Goal: Task Accomplishment & Management: Manage account settings

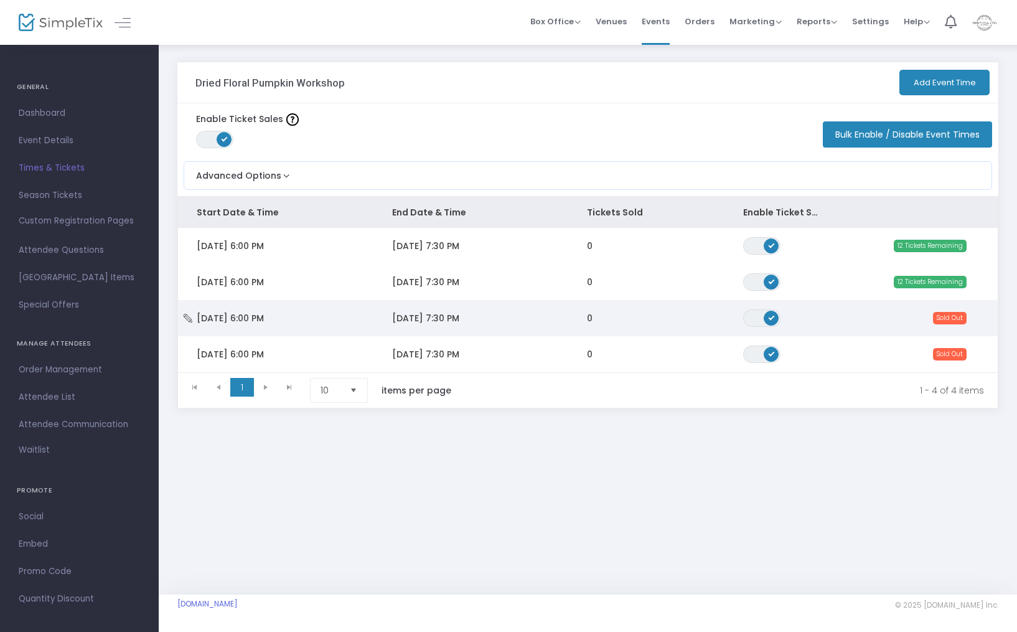
click at [403, 319] on span "[DATE] 7:30 PM" at bounding box center [425, 318] width 67 height 12
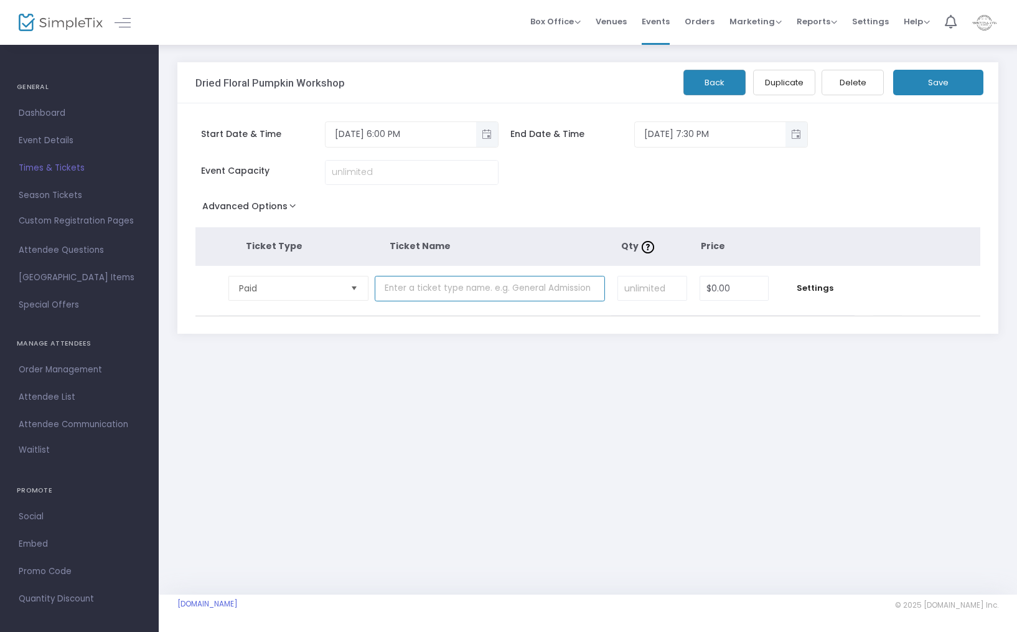
click at [537, 293] on input "text" at bounding box center [490, 289] width 230 height 26
click at [713, 86] on button "Back" at bounding box center [714, 83] width 62 height 26
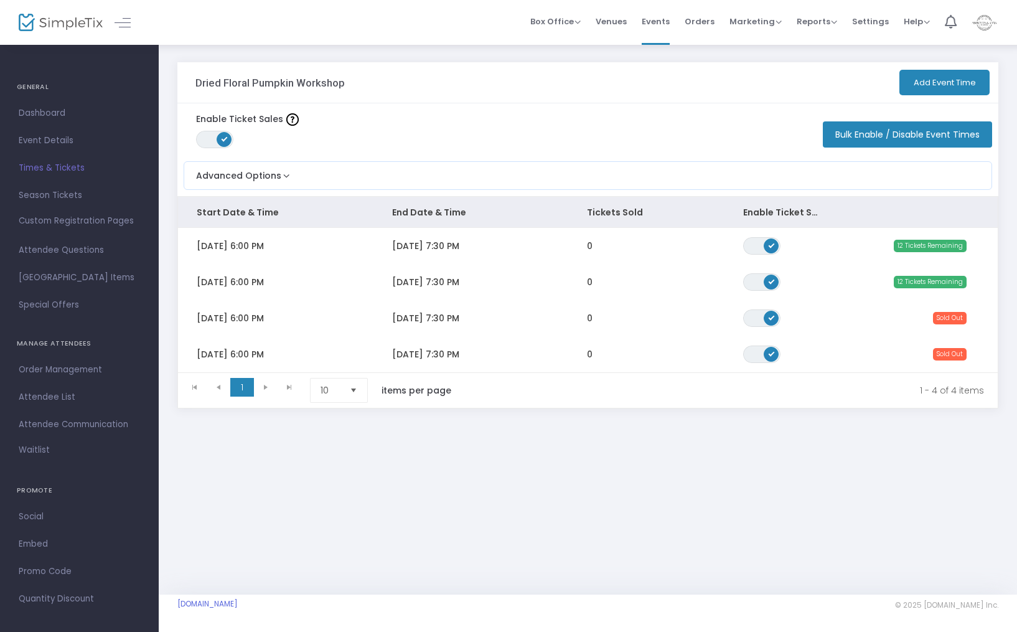
click at [430, 283] on span "[DATE] 7:30 PM" at bounding box center [425, 282] width 67 height 12
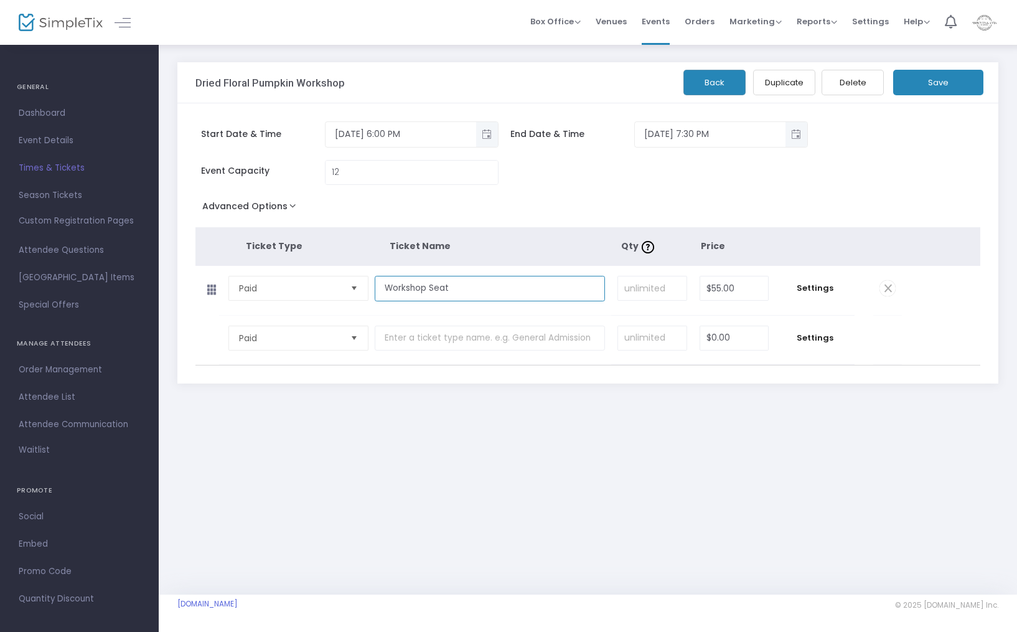
drag, startPoint x: 479, startPoint y: 283, endPoint x: 477, endPoint y: 290, distance: 7.0
click at [479, 283] on input "Workshop Seat" at bounding box center [490, 289] width 230 height 26
drag, startPoint x: 469, startPoint y: 297, endPoint x: 410, endPoint y: 296, distance: 58.5
click at [410, 296] on input "Workshop Seat" at bounding box center [490, 289] width 230 height 26
click at [456, 289] on input "Workshop Seat" at bounding box center [490, 289] width 230 height 26
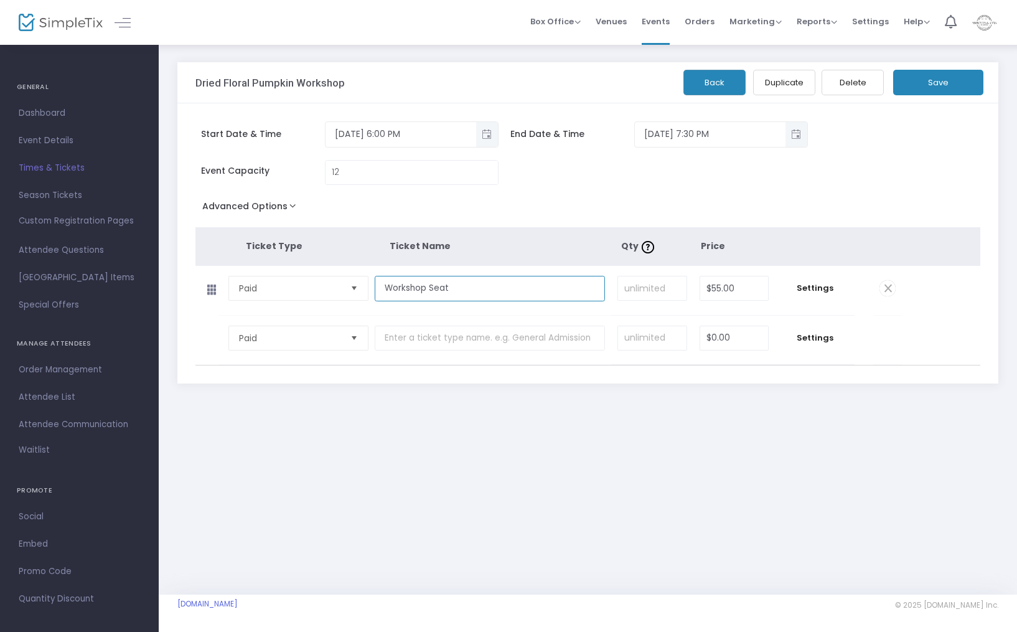
drag, startPoint x: 467, startPoint y: 291, endPoint x: 331, endPoint y: 290, distance: 135.7
click at [331, 290] on tr "Paid Required. Workshop Seat Required. Required. $55.00 Required. Settings" at bounding box center [548, 291] width 707 height 50
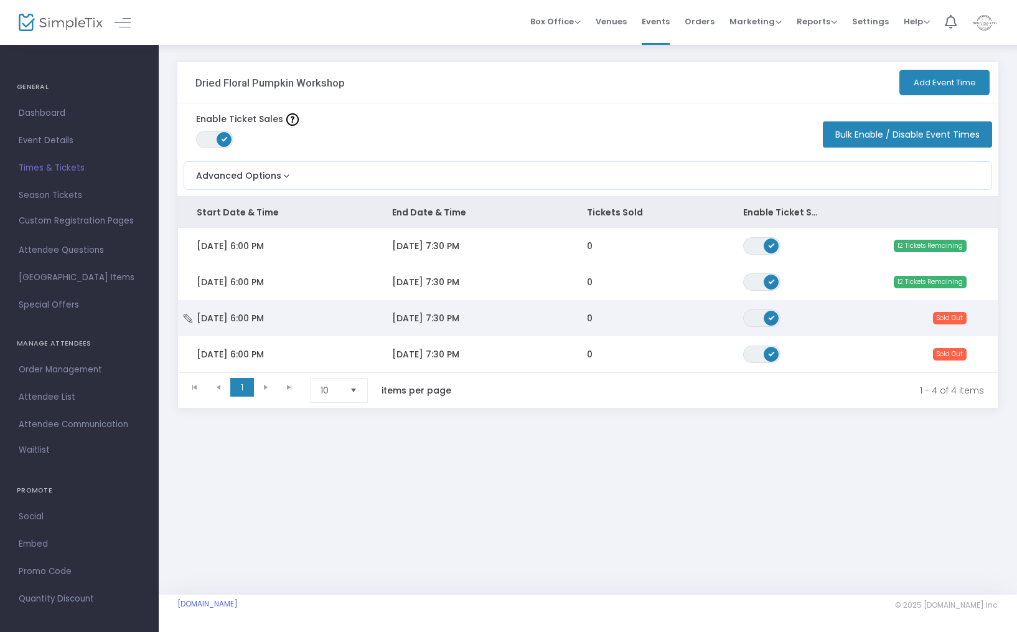
click at [264, 316] on span "[DATE] 6:00 PM" at bounding box center [230, 318] width 67 height 12
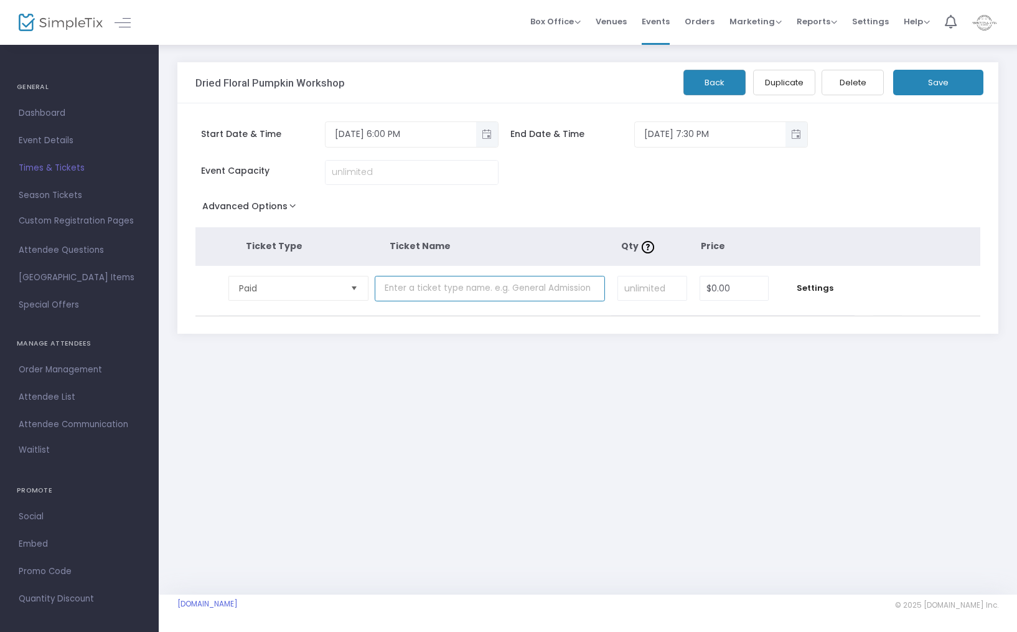
click at [433, 295] on input "text" at bounding box center [490, 289] width 230 height 26
paste input "Workshop Seat"
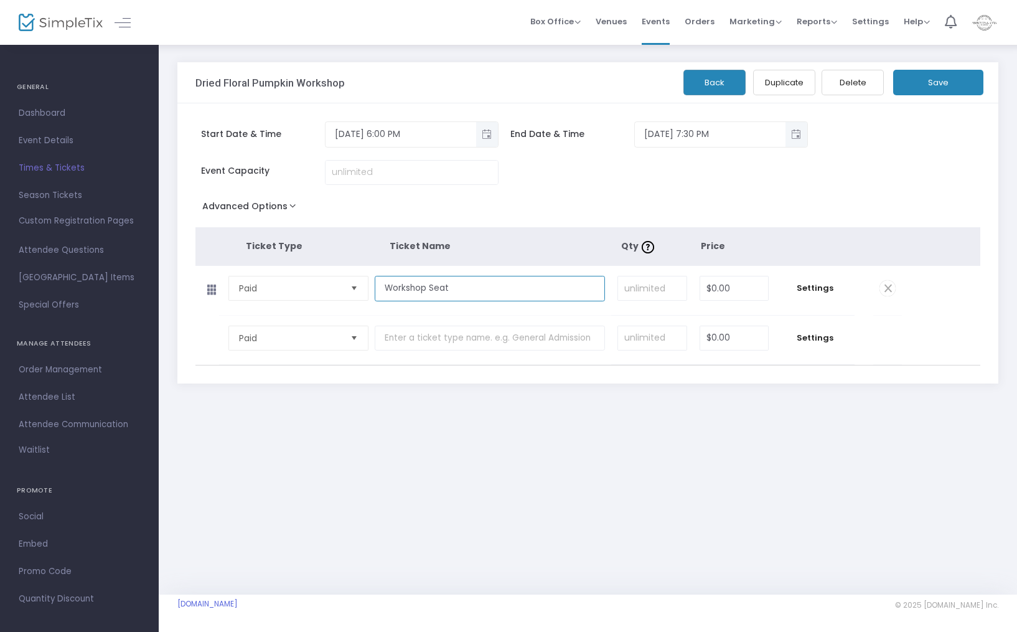
type input "Workshop Seat"
click at [398, 182] on input at bounding box center [412, 173] width 172 height 24
type input "12"
click at [809, 298] on td "Settings" at bounding box center [815, 290] width 80 height 49
click at [810, 292] on span "Settings" at bounding box center [814, 288] width 67 height 12
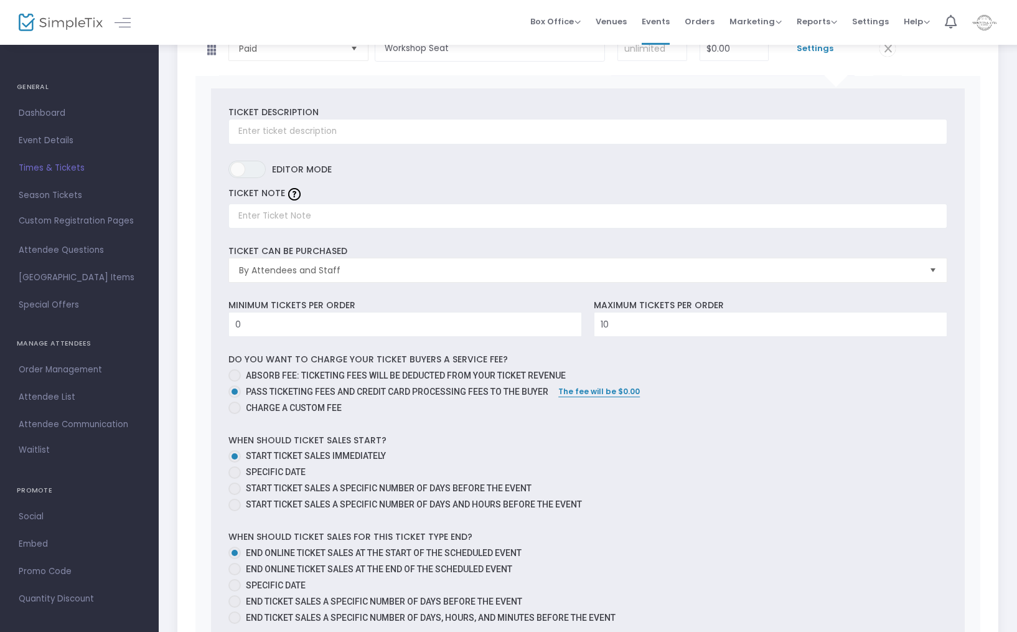
scroll to position [240, 0]
click at [235, 392] on mat-radio-group "Absorb fee: Ticketing fees will be deducted from your ticket revenue Pass ticke…" at bounding box center [587, 392] width 719 height 49
click at [234, 381] on span at bounding box center [234, 374] width 12 height 12
click at [234, 382] on input "Absorb fee: Ticketing fees will be deducted from your ticket revenue" at bounding box center [234, 381] width 1 height 1
radio input "true"
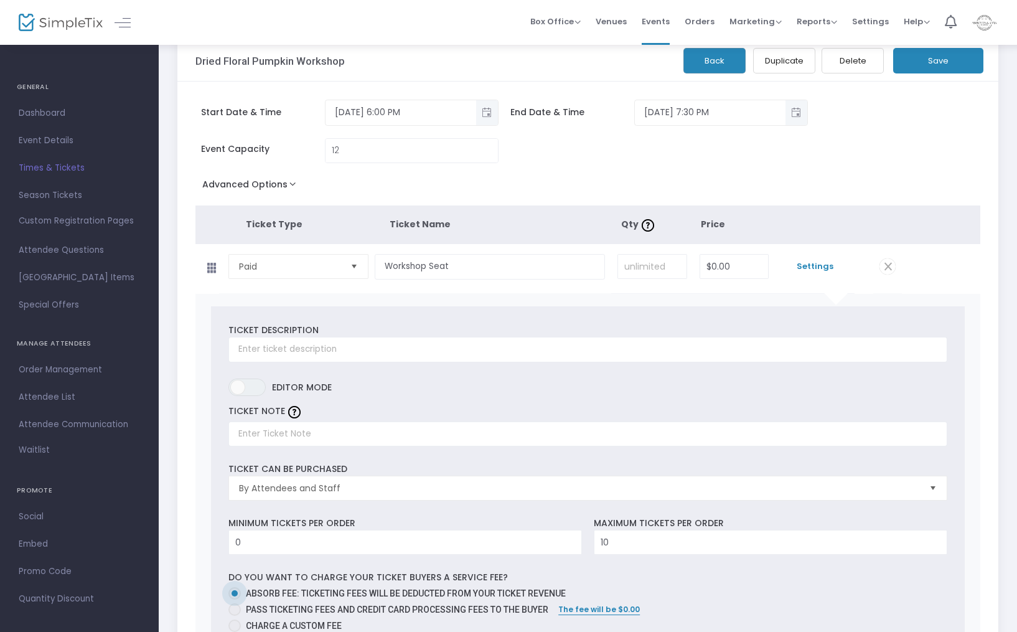
scroll to position [0, 0]
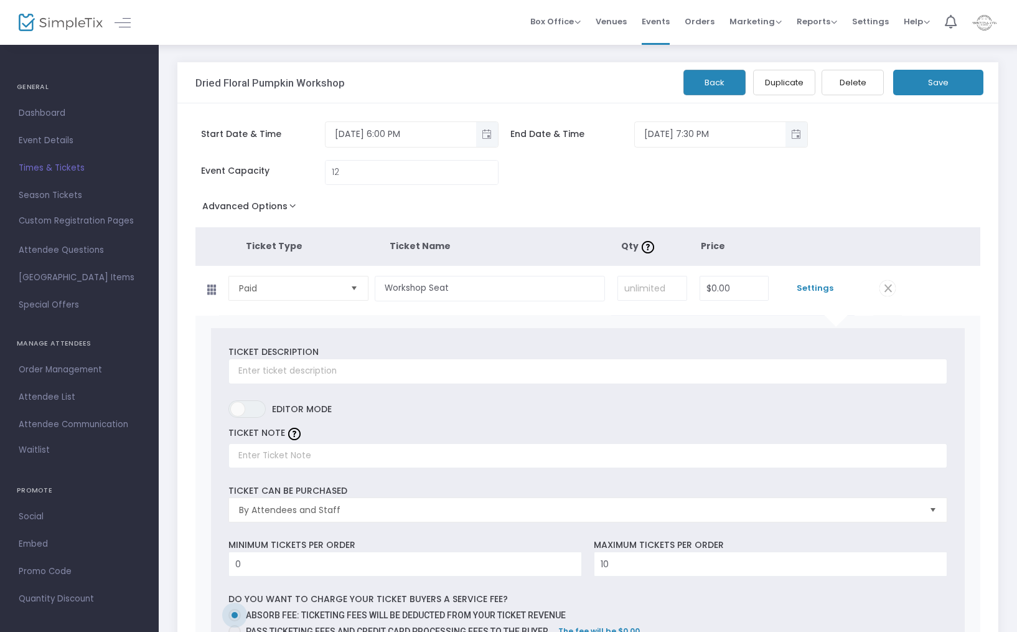
click at [953, 83] on button "Save" at bounding box center [938, 83] width 90 height 26
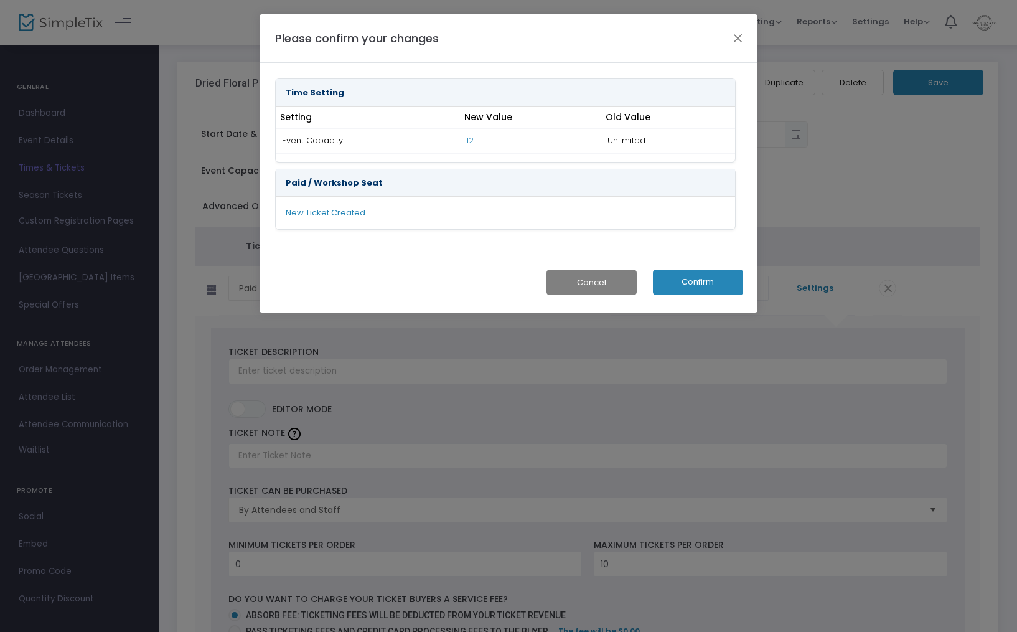
click at [694, 281] on button "Confirm" at bounding box center [698, 283] width 90 height 26
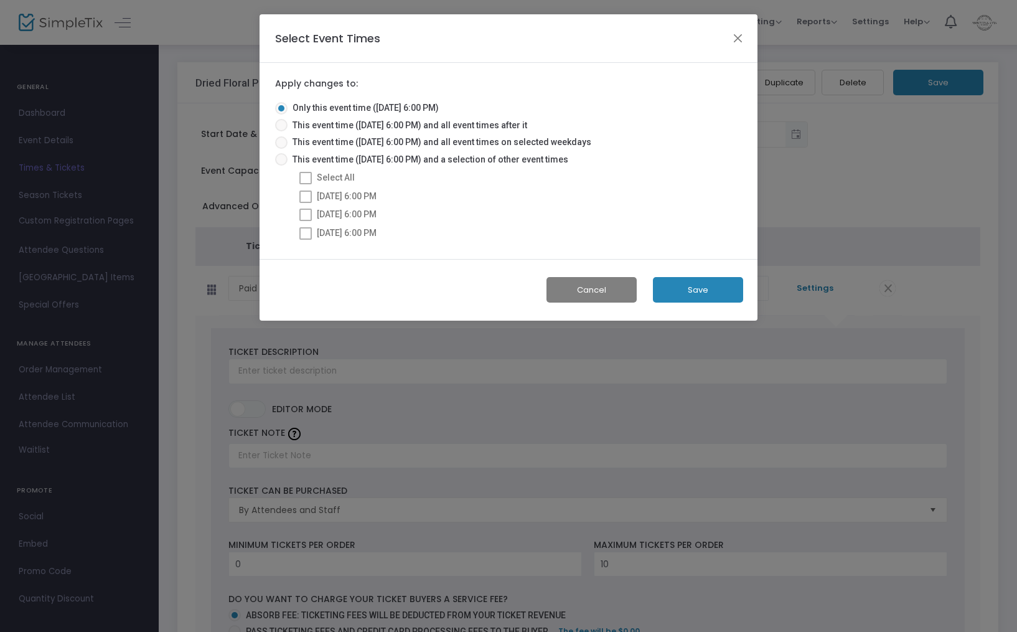
click at [706, 281] on button "Save" at bounding box center [698, 290] width 90 height 26
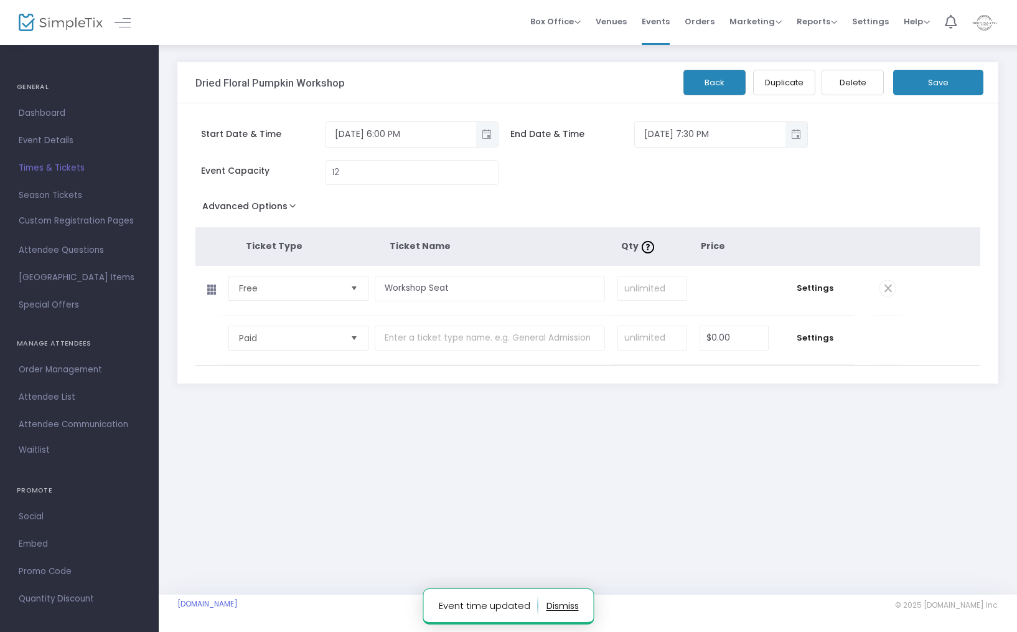
click at [719, 83] on button "Back" at bounding box center [714, 83] width 62 height 26
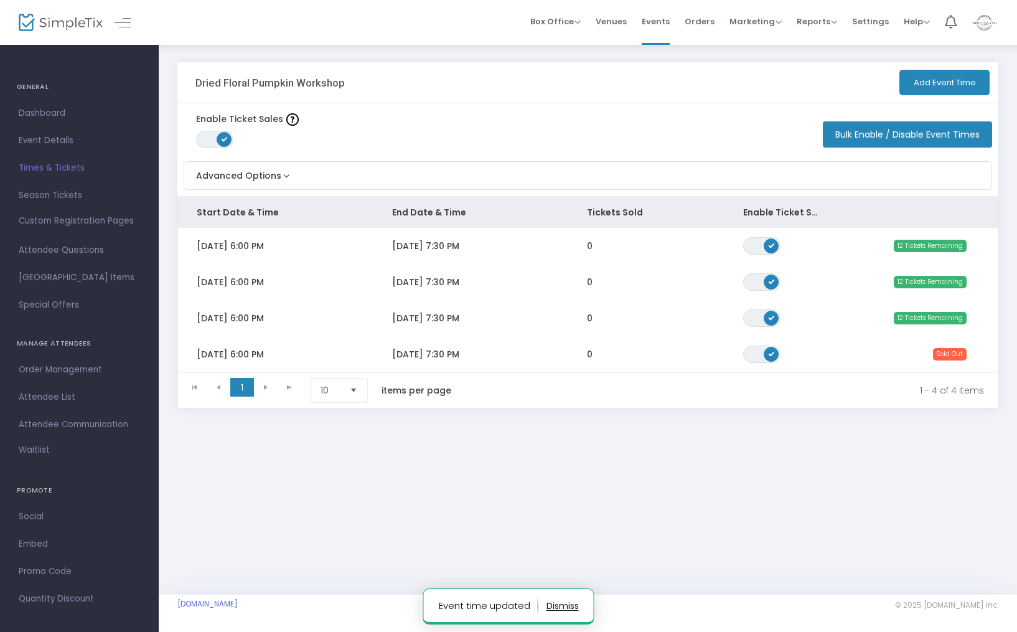
click at [264, 357] on span "[DATE] 6:00 PM" at bounding box center [230, 354] width 67 height 12
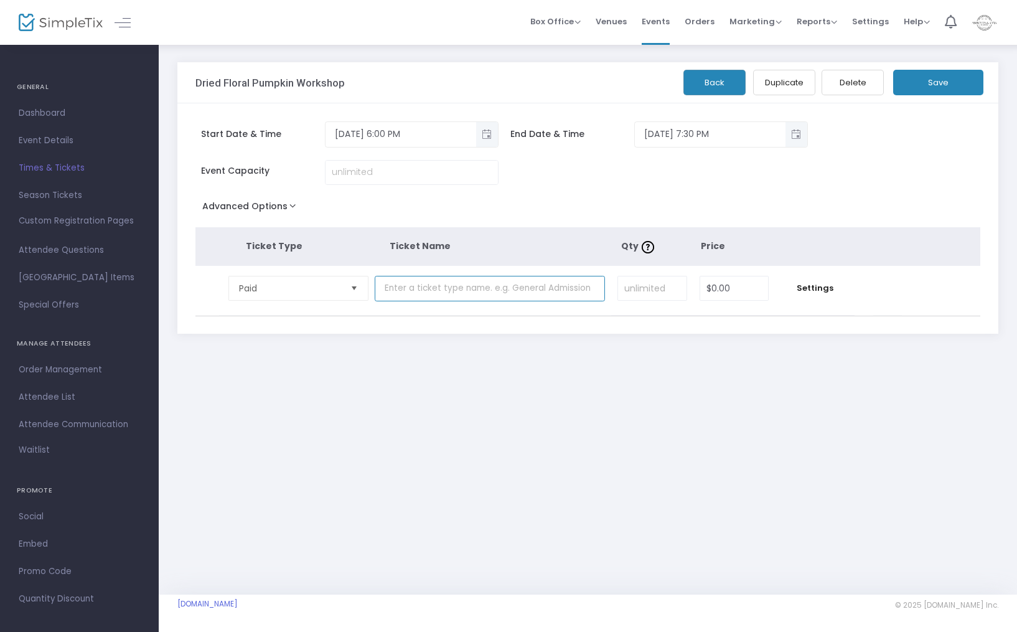
click at [434, 293] on input "text" at bounding box center [490, 289] width 230 height 26
paste input "Workshop Seat"
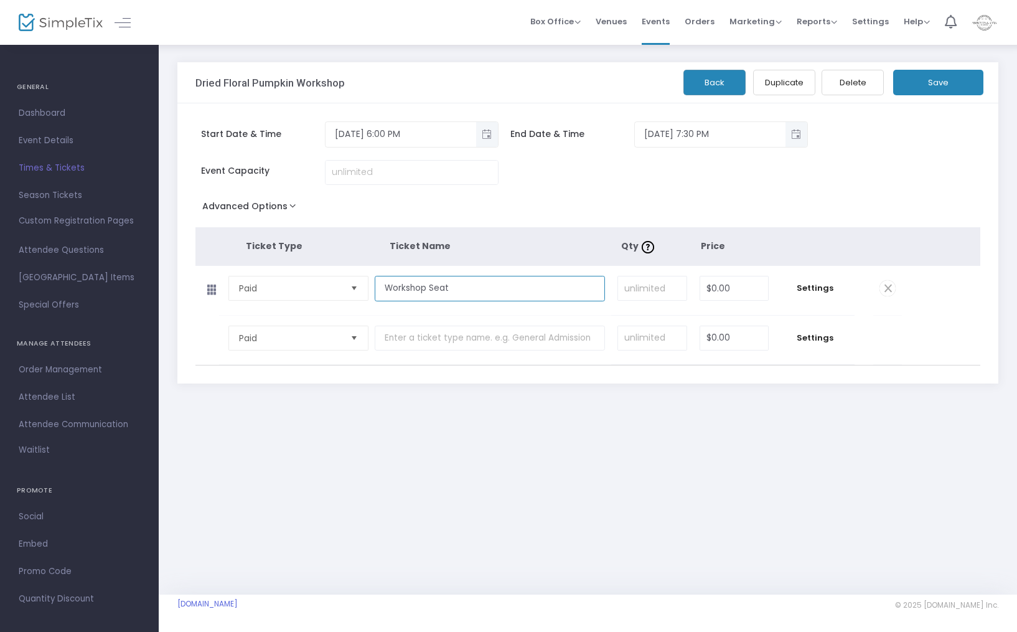
type input "Workshop Seat"
click at [349, 189] on div "Event Capacity" at bounding box center [581, 178] width 785 height 37
click at [339, 154] on div "Start Date & Time [DATE] 6:00 PM End Date & Time [DATE] 7:30 PM" at bounding box center [581, 140] width 785 height 39
click at [339, 170] on input at bounding box center [412, 173] width 172 height 24
type input "12"
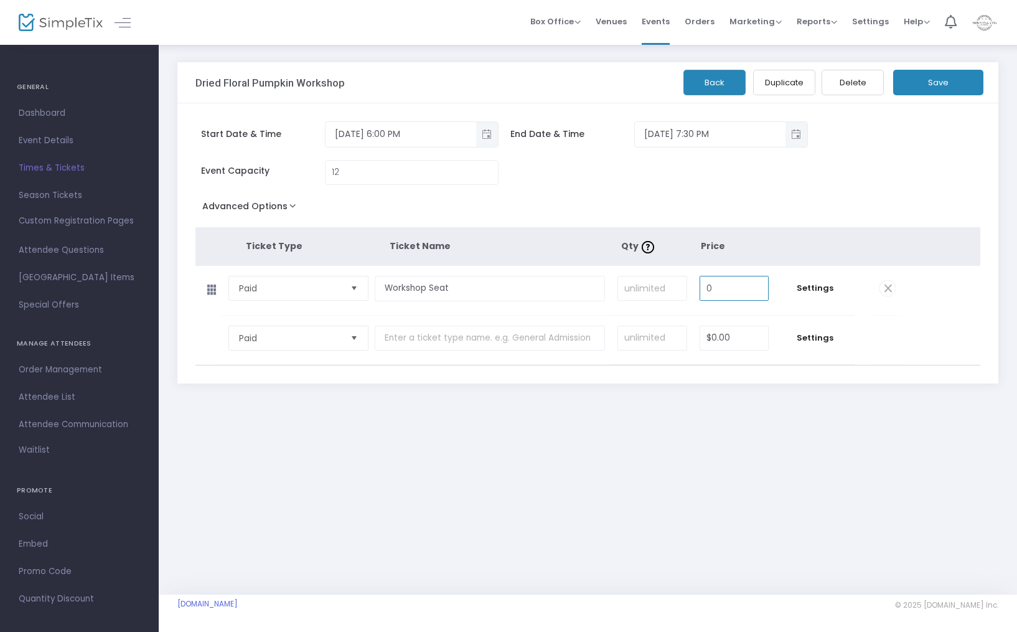
click at [727, 286] on input "0" at bounding box center [734, 288] width 68 height 24
type input "$55.00"
click at [813, 283] on span "Settings" at bounding box center [814, 288] width 67 height 12
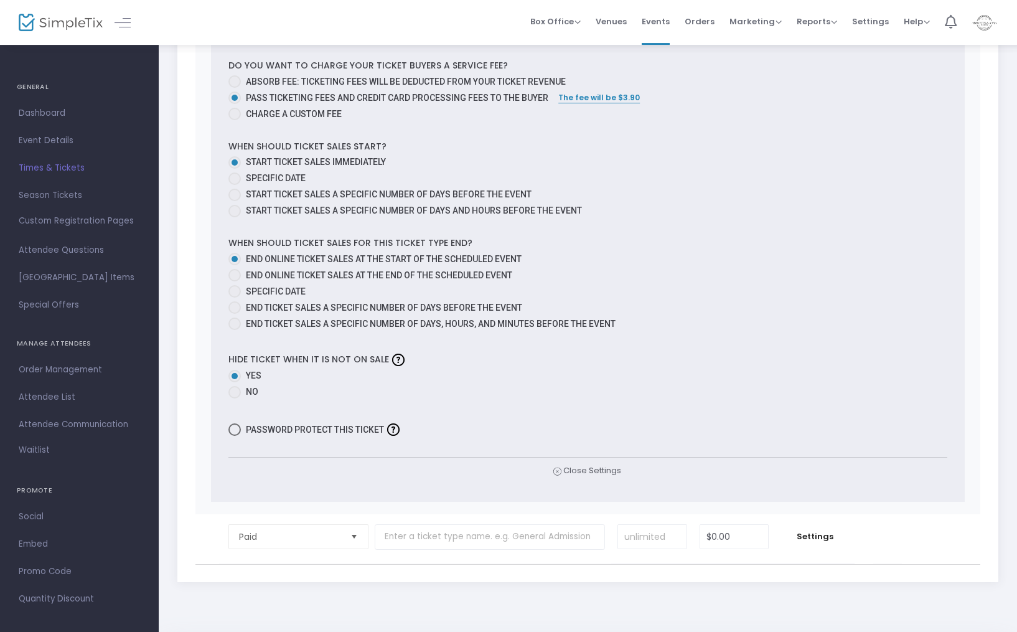
scroll to position [529, 0]
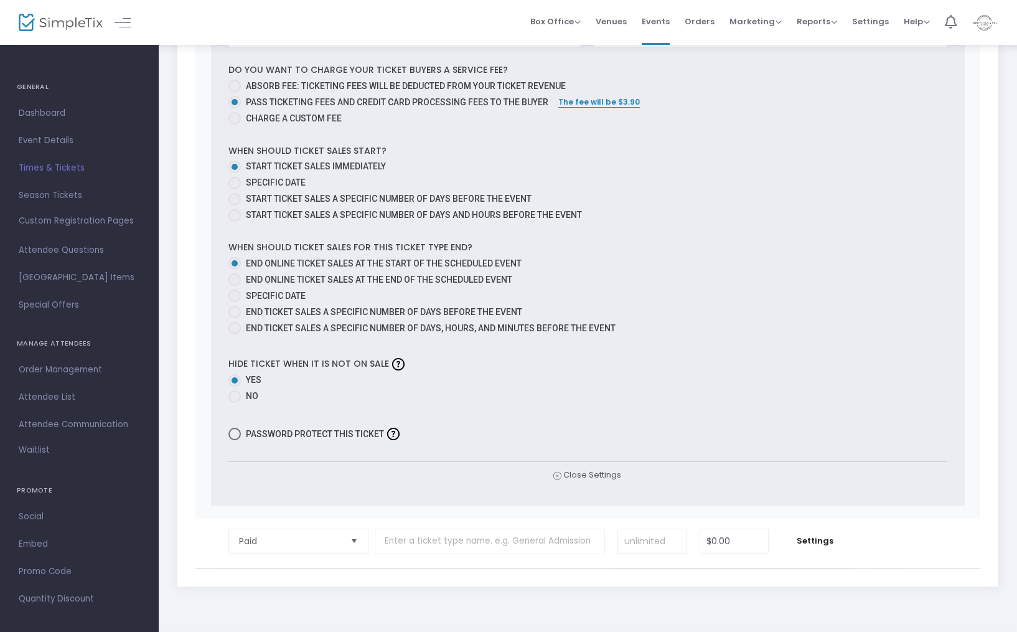
click at [232, 88] on div "Do you want to charge your ticket buyers a service fee? Absorb fee: Ticketing f…" at bounding box center [587, 95] width 731 height 65
click at [234, 92] on span at bounding box center [234, 86] width 12 height 12
click at [234, 93] on input "Absorb fee: Ticketing fees will be deducted from your ticket revenue" at bounding box center [234, 92] width 1 height 1
radio input "true"
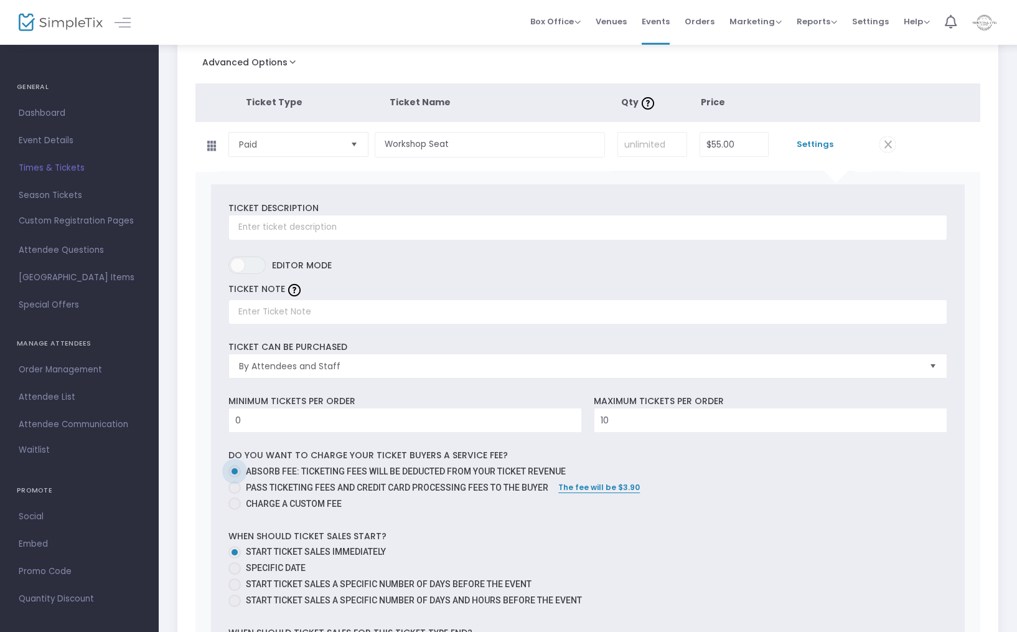
scroll to position [0, 0]
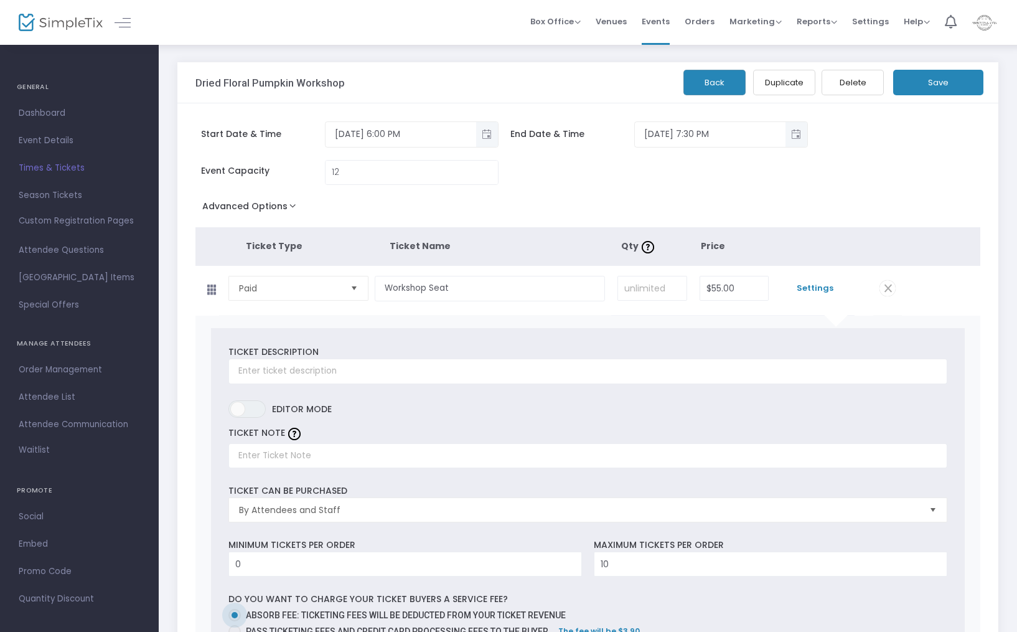
click at [913, 93] on button "Save" at bounding box center [938, 83] width 90 height 26
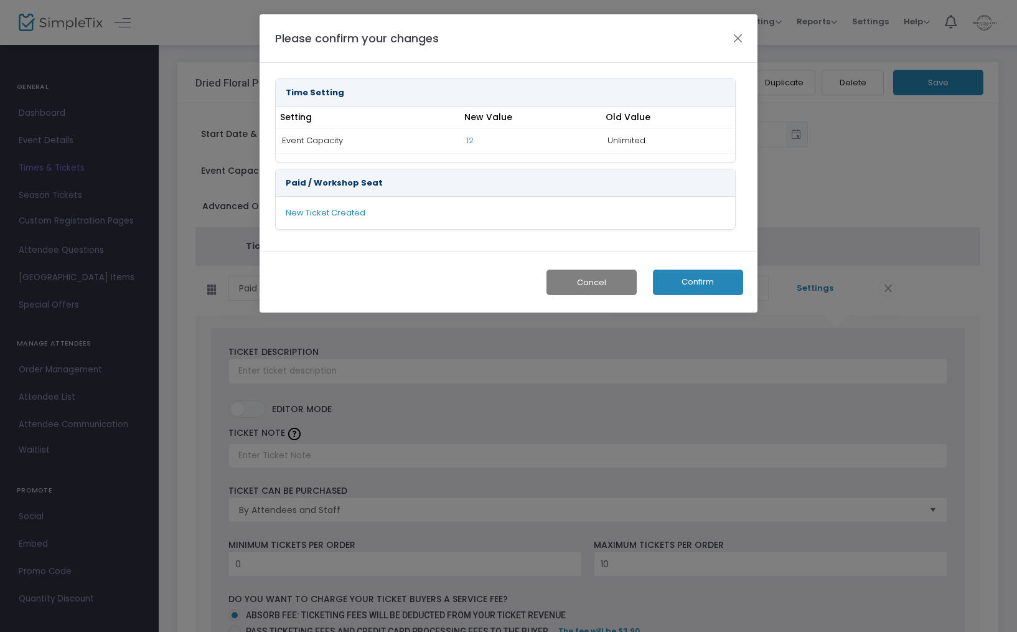
click at [713, 284] on button "Confirm" at bounding box center [698, 283] width 90 height 26
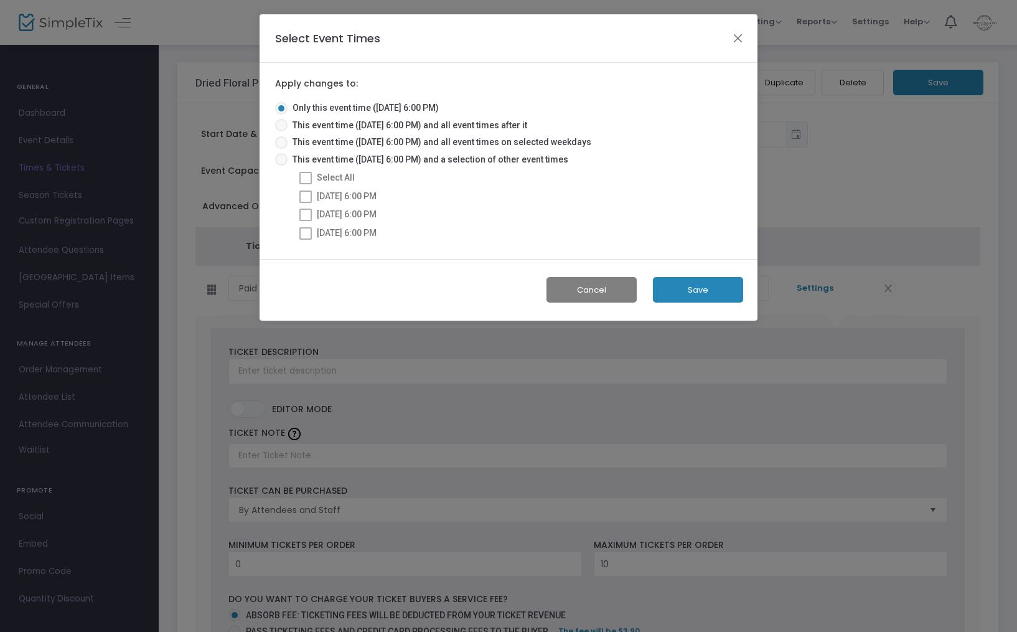
click at [695, 288] on button "Save" at bounding box center [698, 290] width 90 height 26
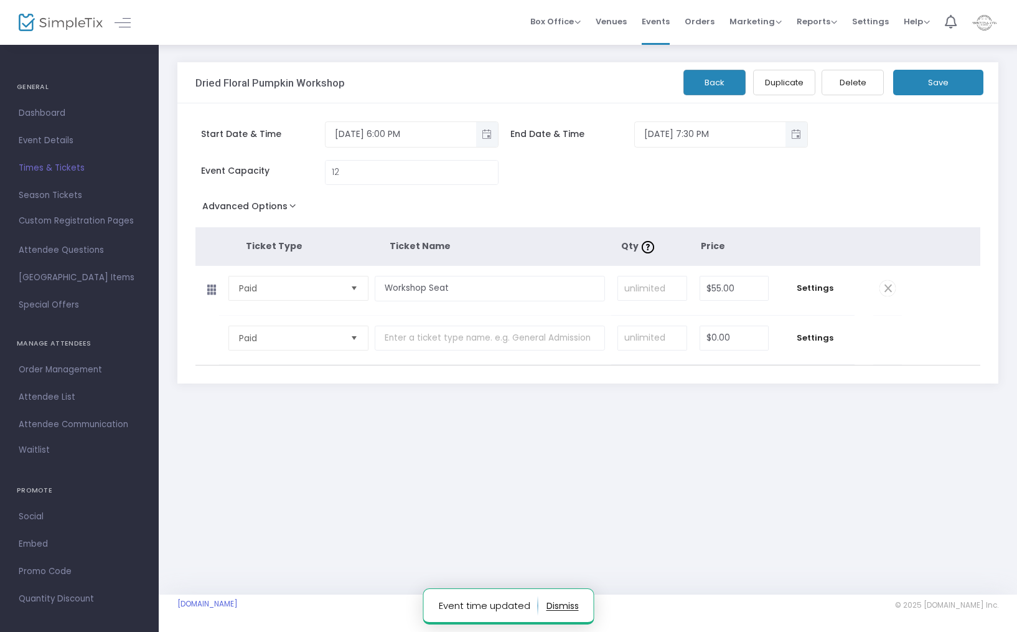
click at [723, 68] on div "Back Duplicate Delete Save" at bounding box center [848, 78] width 277 height 33
click at [712, 83] on button "Back" at bounding box center [714, 83] width 62 height 26
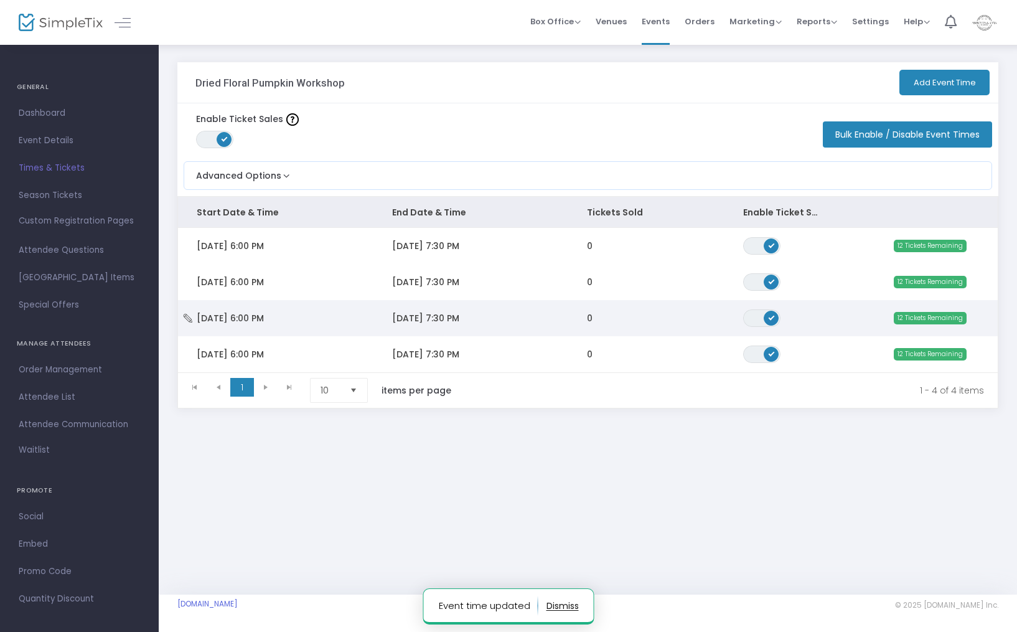
click at [246, 311] on td "[DATE] 6:00 PM" at bounding box center [275, 318] width 195 height 36
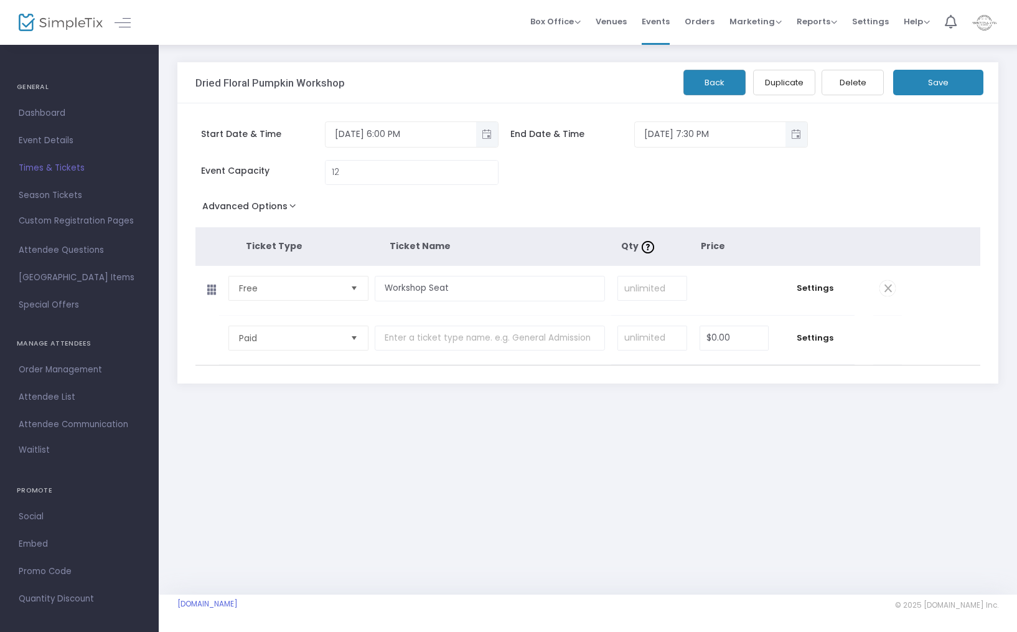
click at [731, 279] on td "$0.00" at bounding box center [734, 290] width 82 height 49
click at [662, 293] on input at bounding box center [652, 288] width 68 height 24
click at [354, 293] on span "Select" at bounding box center [354, 288] width 21 height 21
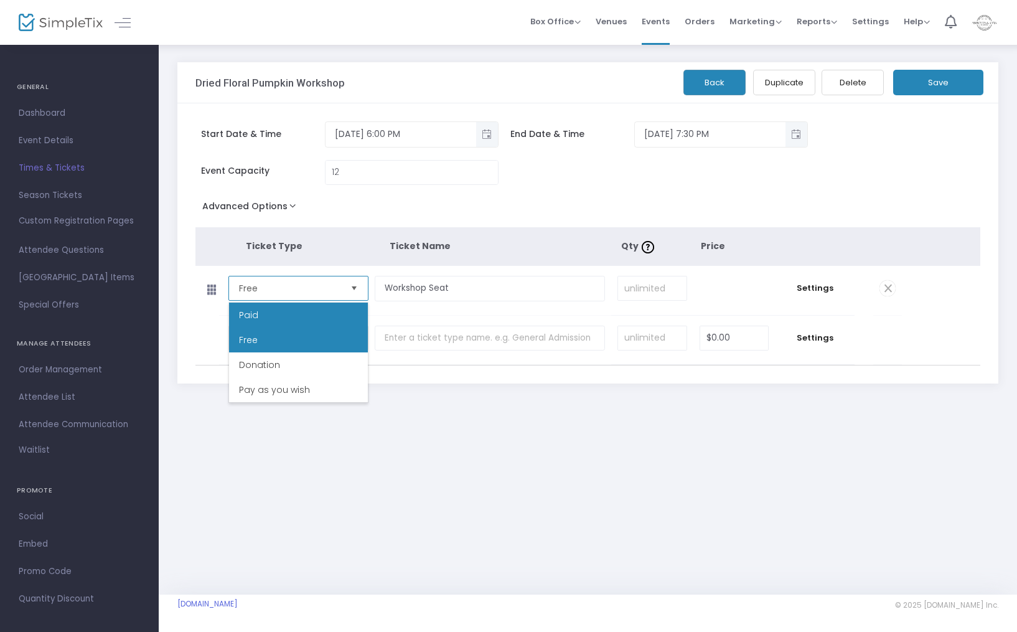
click at [268, 311] on li "Paid" at bounding box center [298, 314] width 139 height 25
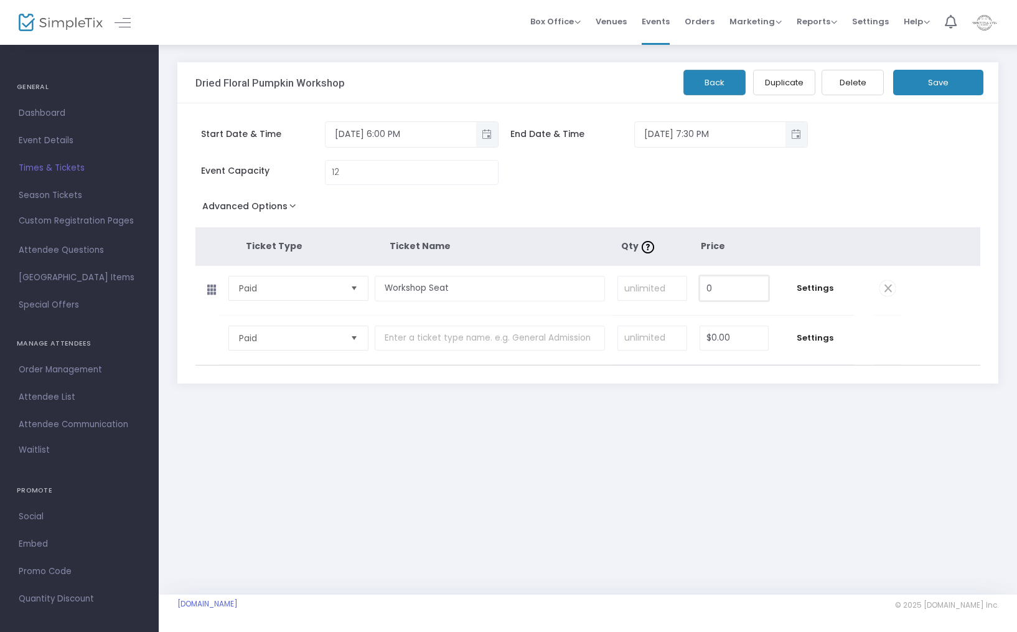
click at [753, 292] on input "0" at bounding box center [734, 288] width 68 height 24
type input "$55.00"
click at [951, 80] on button "Save" at bounding box center [938, 83] width 90 height 26
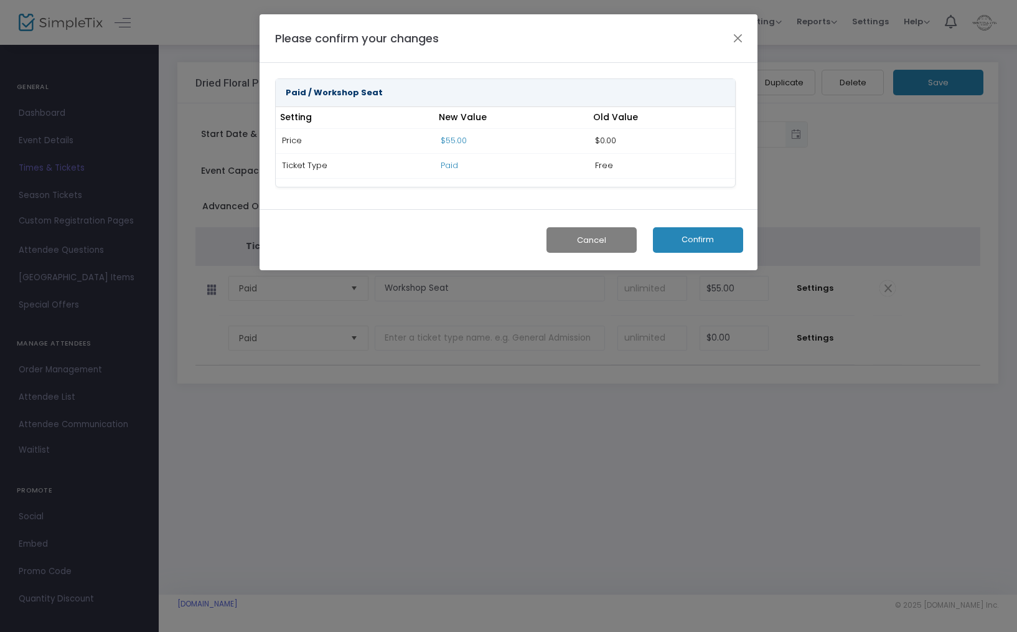
click at [698, 238] on button "Confirm" at bounding box center [698, 240] width 90 height 26
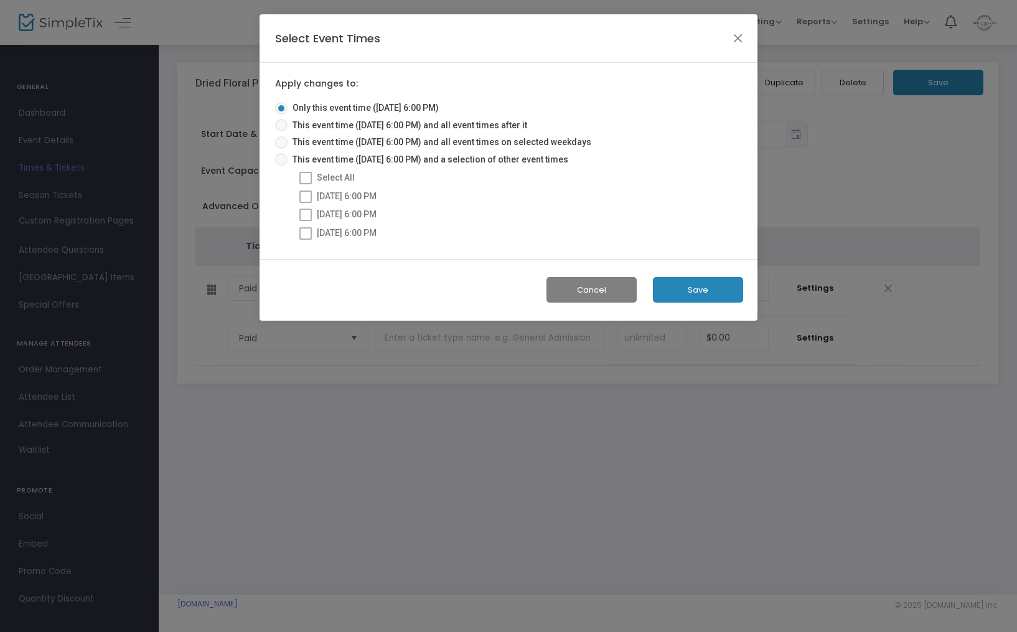
click at [704, 286] on button "Save" at bounding box center [698, 290] width 90 height 26
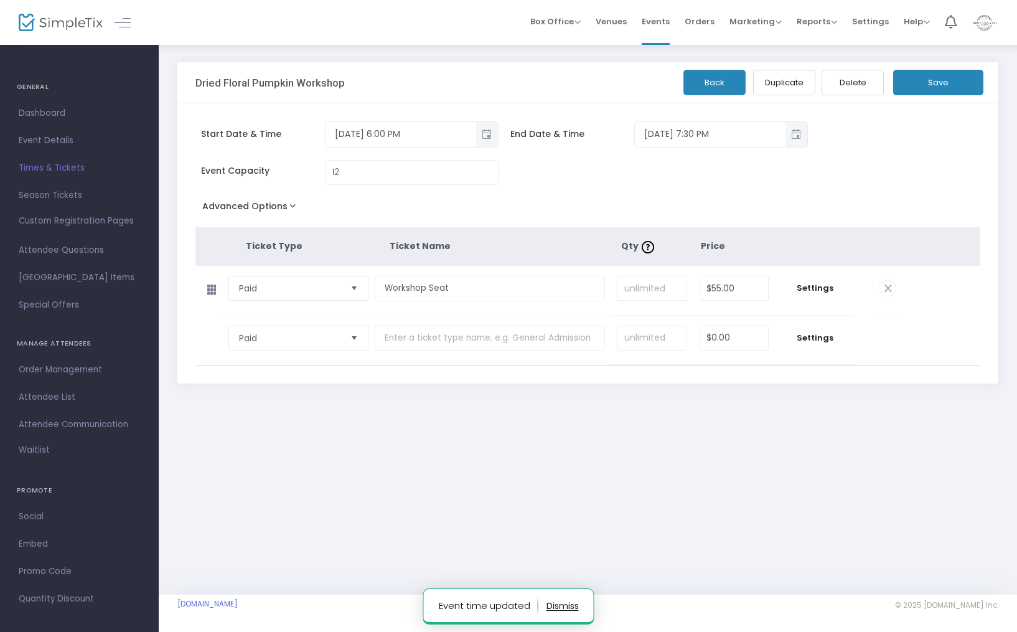
click at [708, 90] on button "Back" at bounding box center [714, 83] width 62 height 26
